Goal: Task Accomplishment & Management: Use online tool/utility

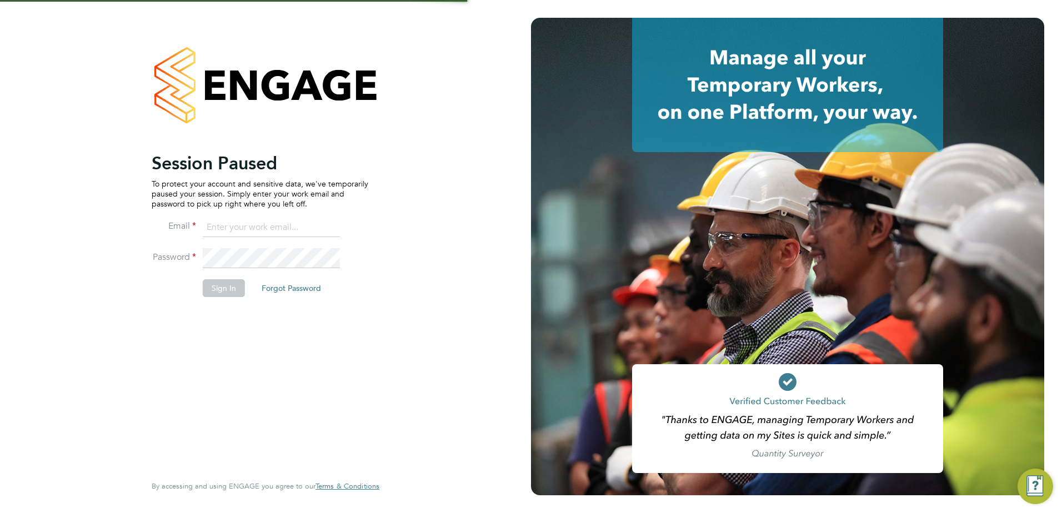
type input "[EMAIL_ADDRESS][DOMAIN_NAME]"
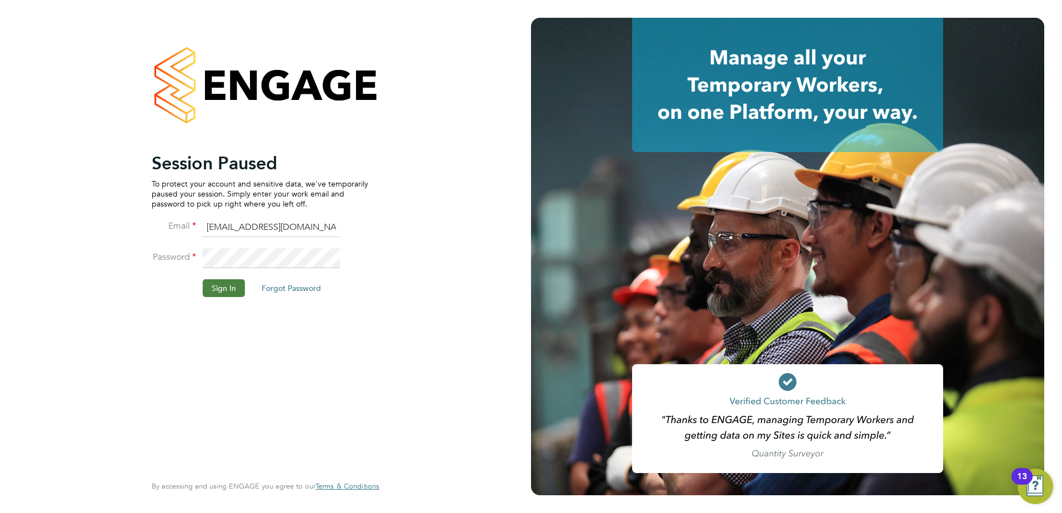
click at [224, 296] on button "Sign In" at bounding box center [224, 288] width 42 height 18
